Goal: Check status: Check status

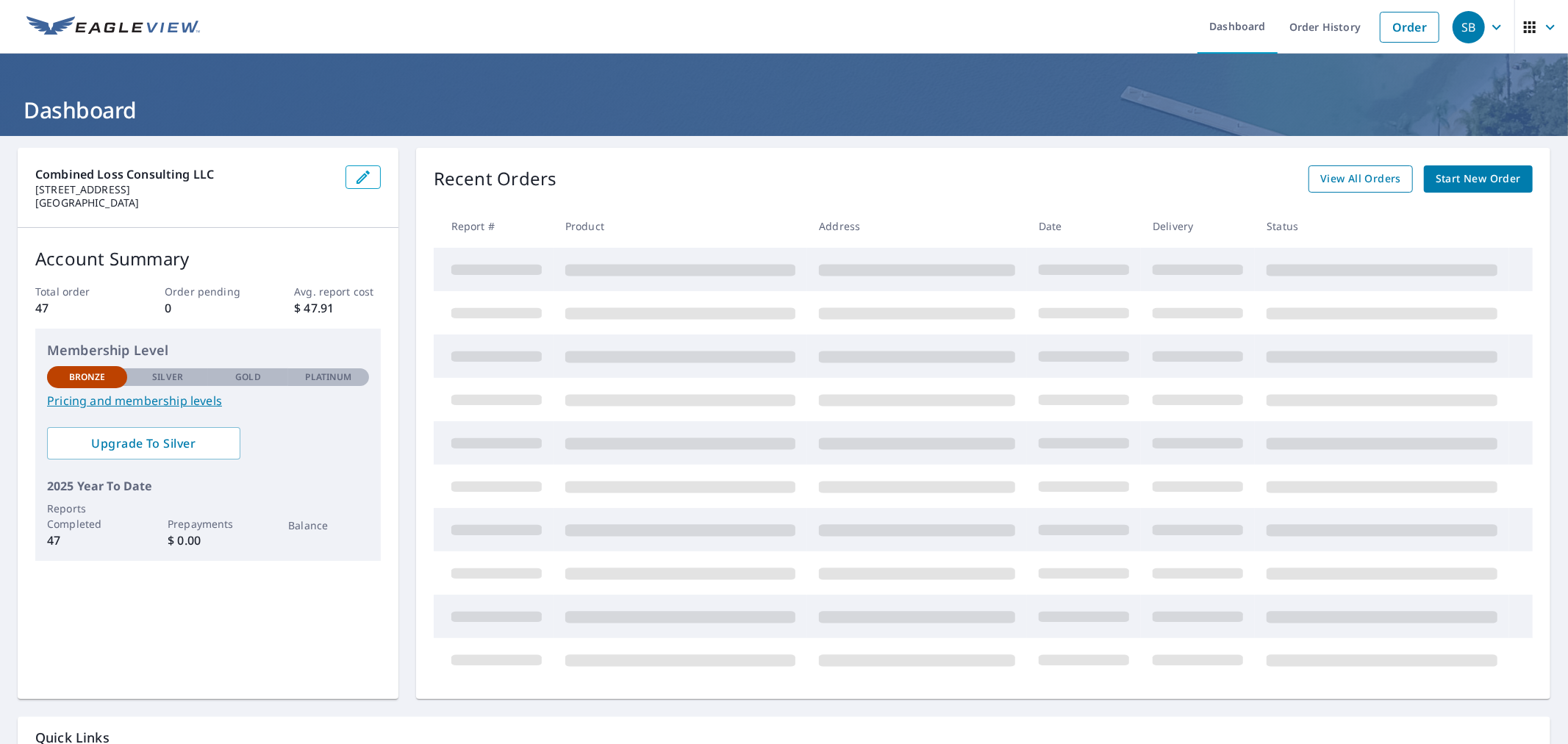
click at [1321, 179] on span "View All Orders" at bounding box center [1360, 179] width 81 height 19
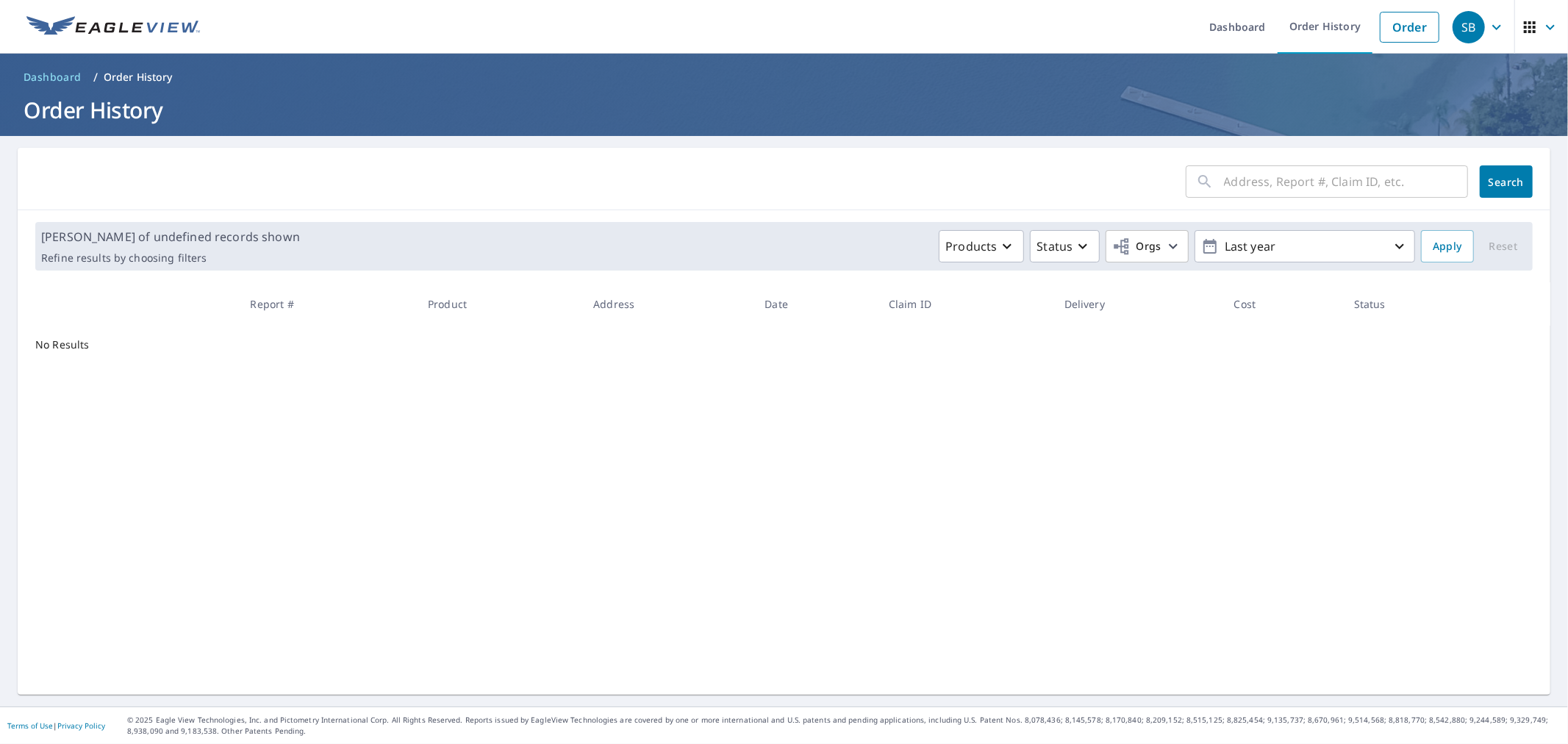
click at [1279, 181] on input "text" at bounding box center [1346, 181] width 244 height 42
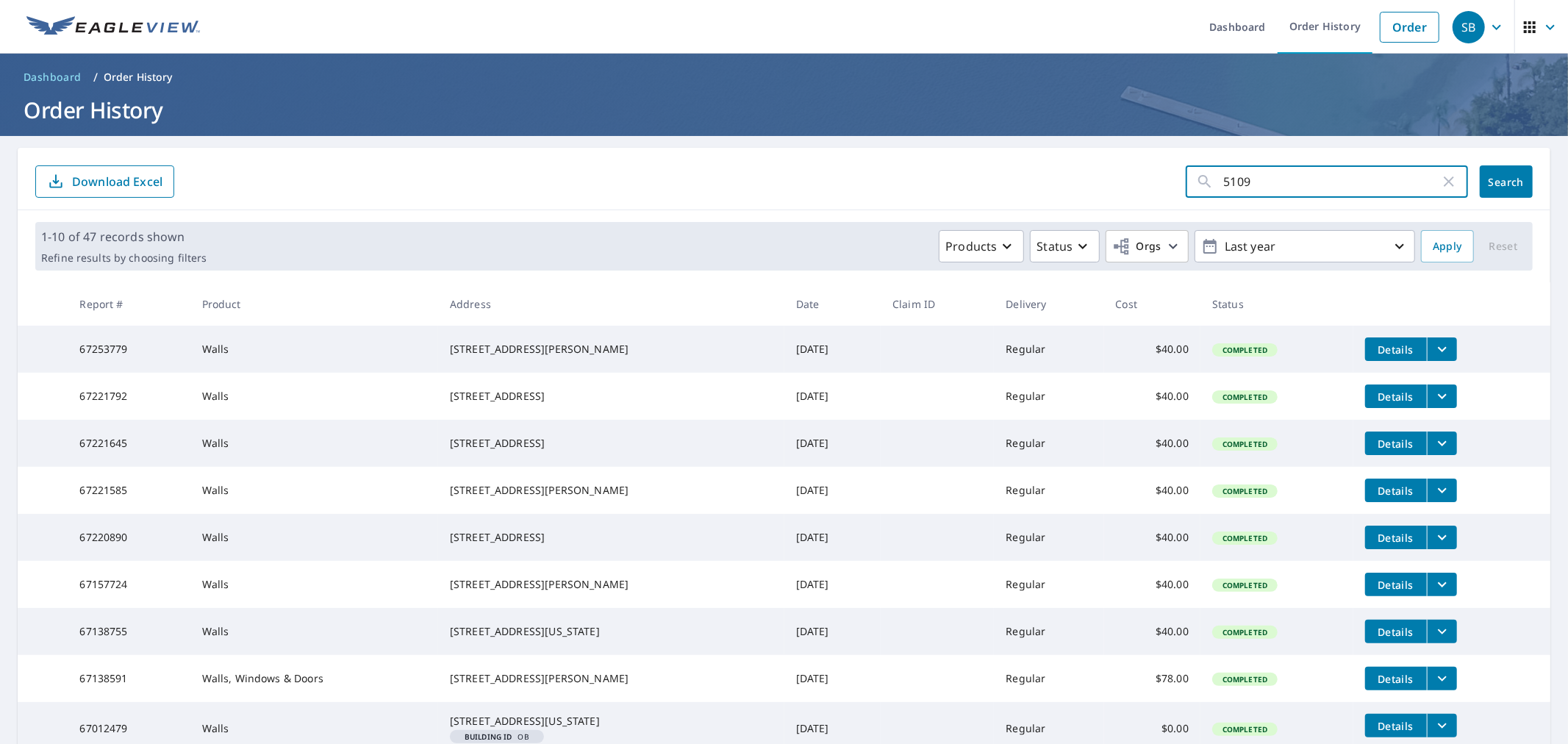
type input "5109"
click at [1493, 185] on span "Search" at bounding box center [1506, 181] width 30 height 14
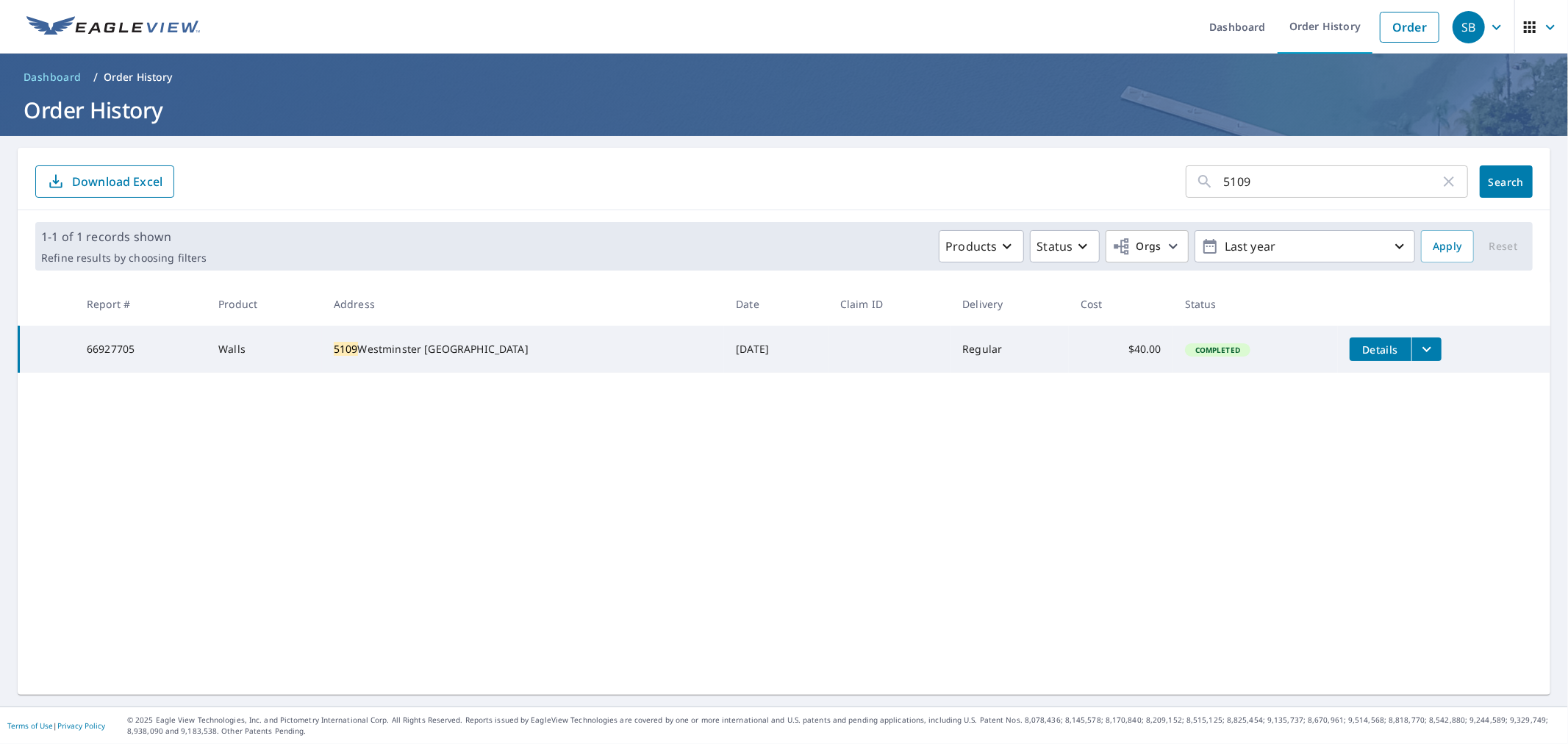
click at [1432, 352] on icon "filesDropdownBtn-66927705" at bounding box center [1426, 349] width 18 height 18
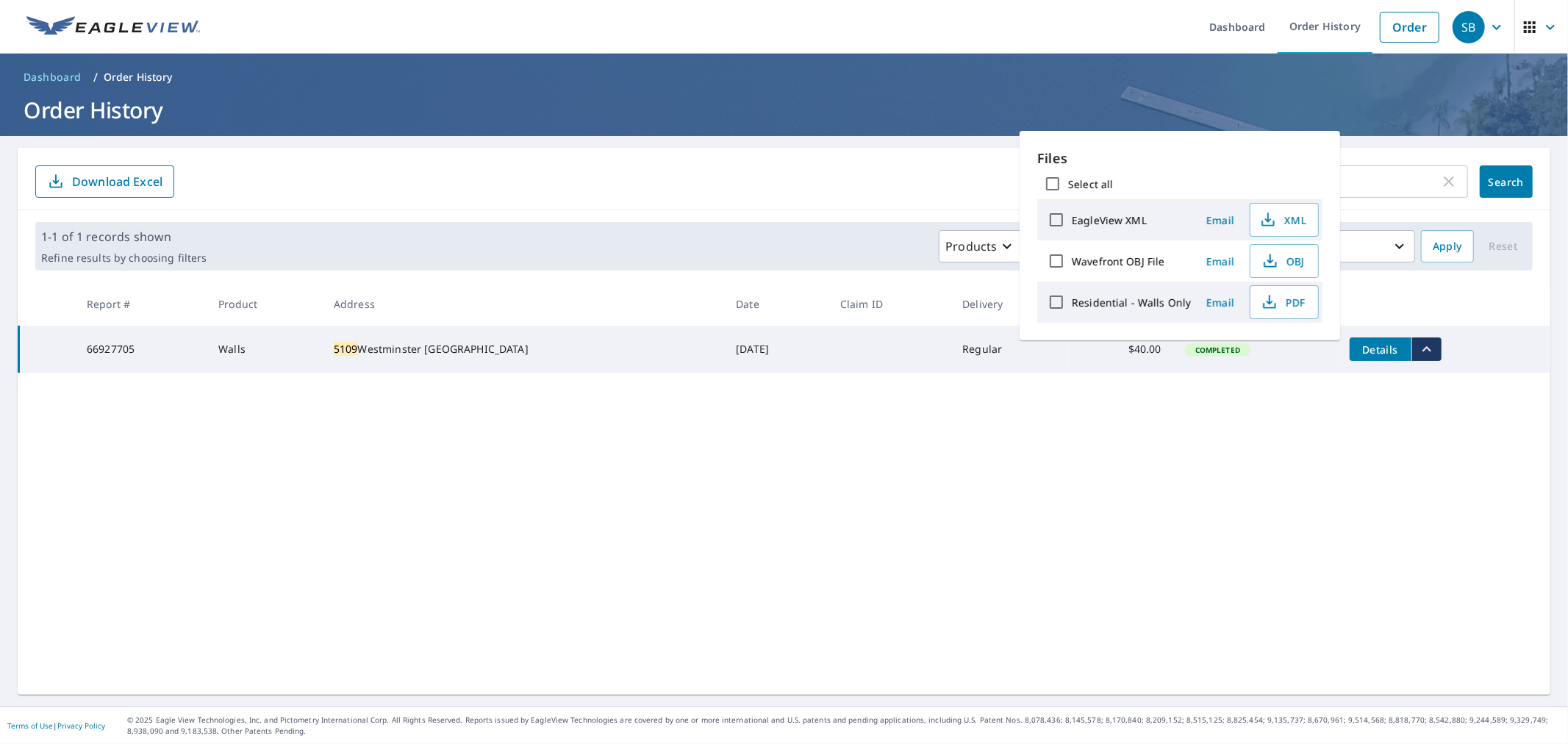
click at [1152, 419] on div "5109 ​ Search Download Excel 1-1 of 1 records shown Refine results by choosing …" at bounding box center [784, 420] width 1532 height 547
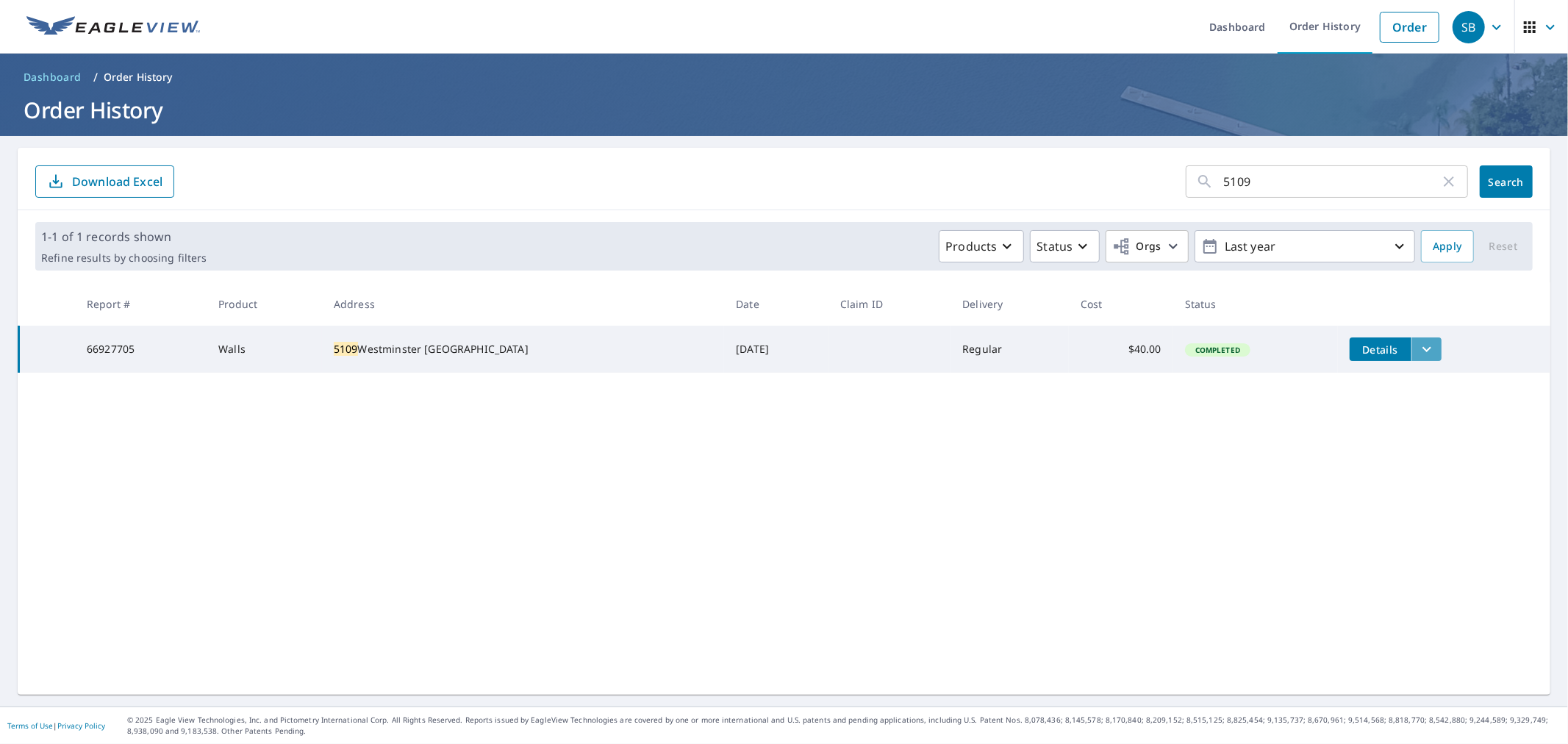
click at [1424, 353] on icon "filesDropdownBtn-66927705" at bounding box center [1426, 349] width 18 height 18
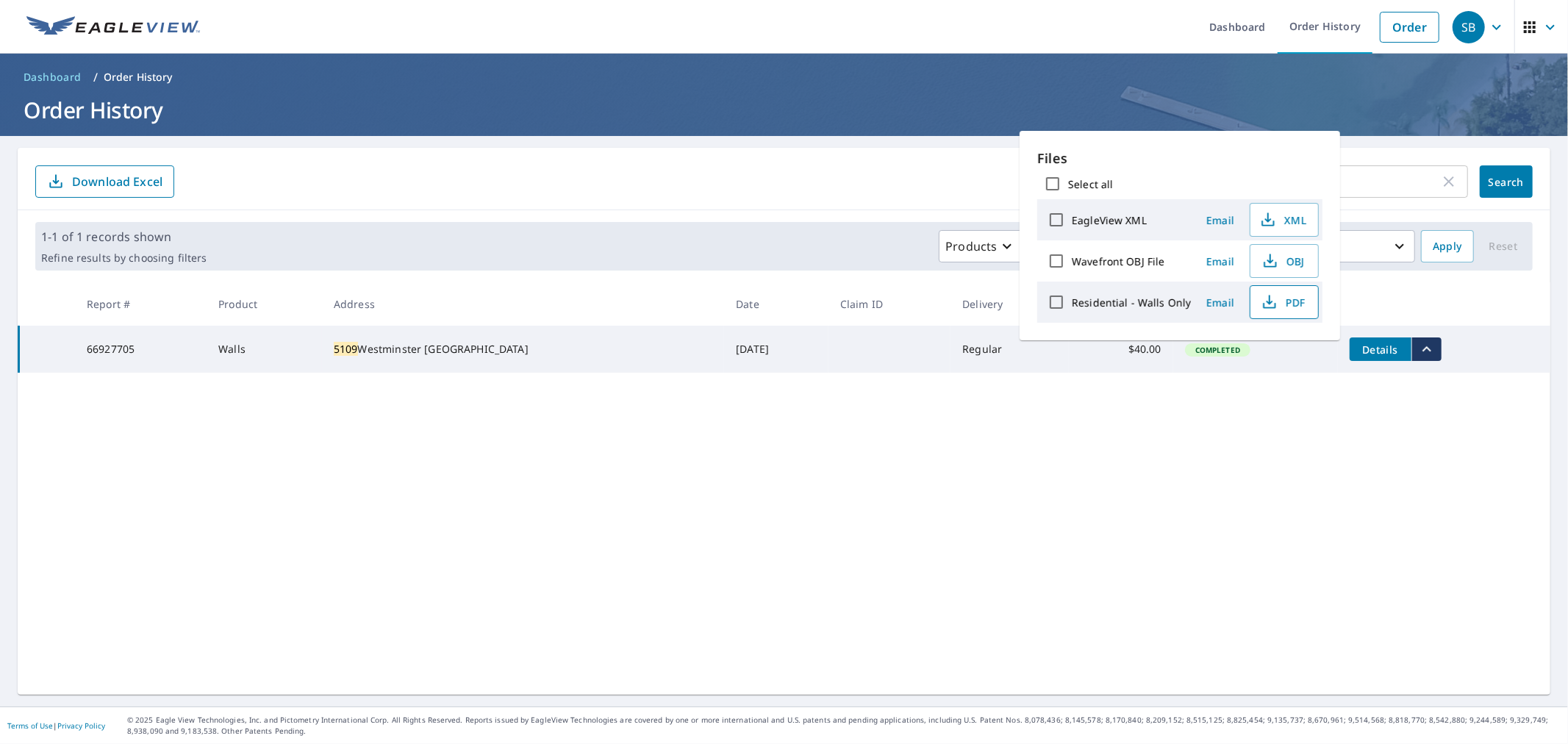
click at [1298, 311] on span "PDF" at bounding box center [1283, 302] width 47 height 18
